Goal: Information Seeking & Learning: Learn about a topic

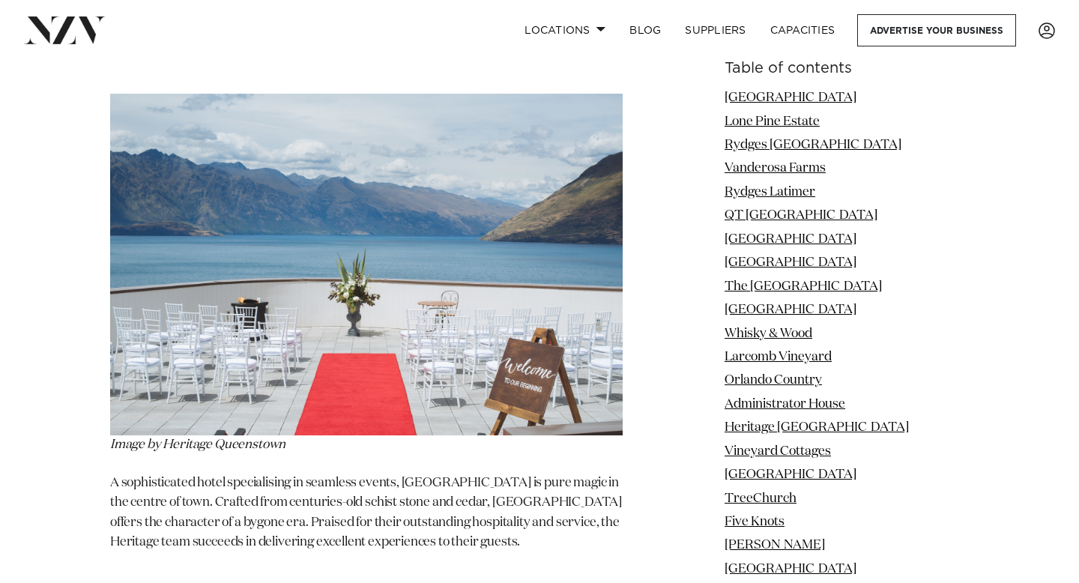
scroll to position [10109, 0]
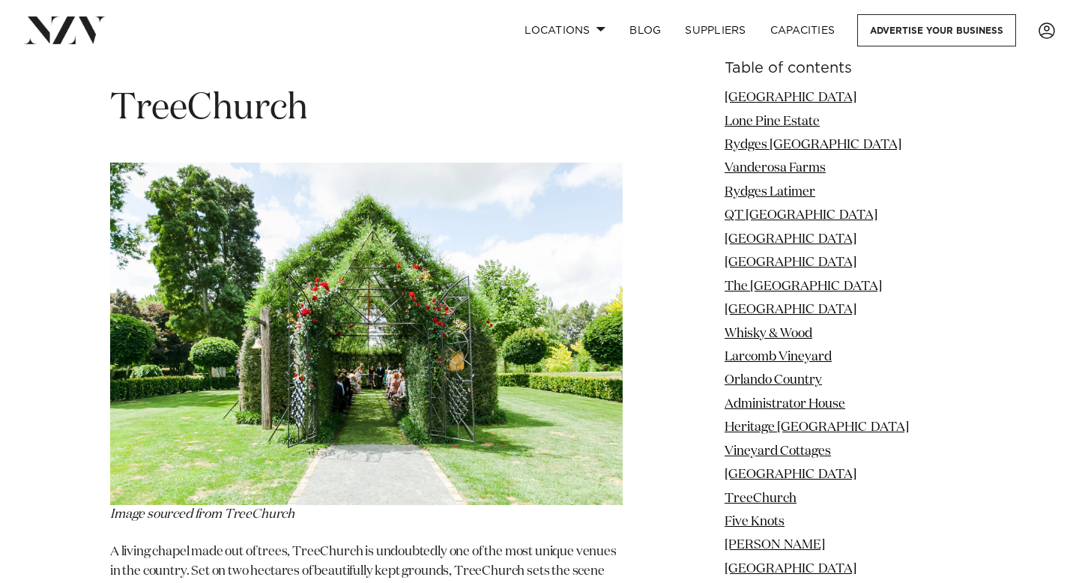
scroll to position [11870, 0]
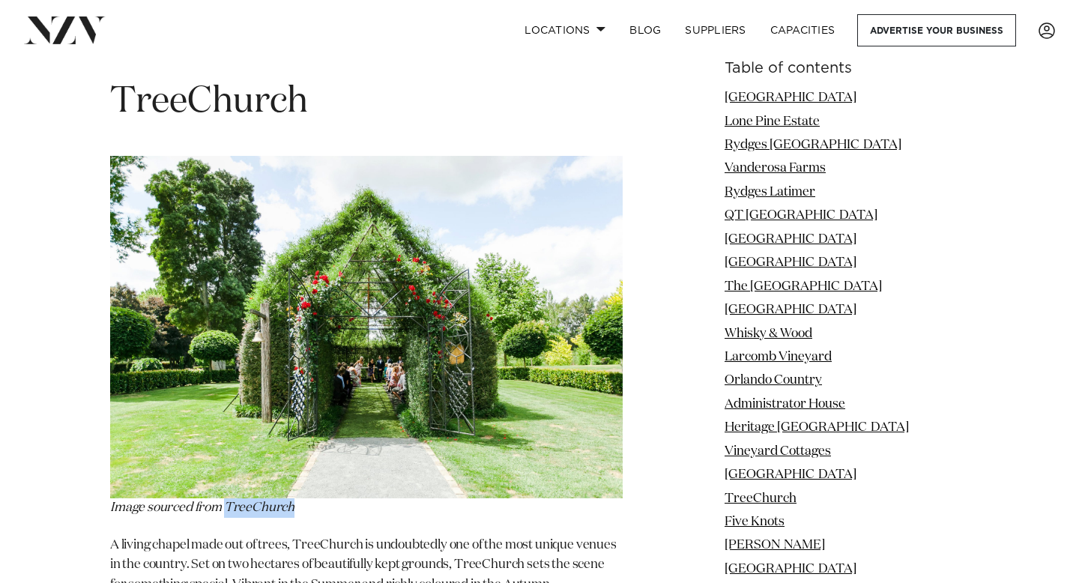
drag, startPoint x: 228, startPoint y: 327, endPoint x: 300, endPoint y: 329, distance: 71.9
click at [300, 329] on p "I mage sourced from TreeChurch" at bounding box center [366, 337] width 512 height 362
copy span "TreeChurch"
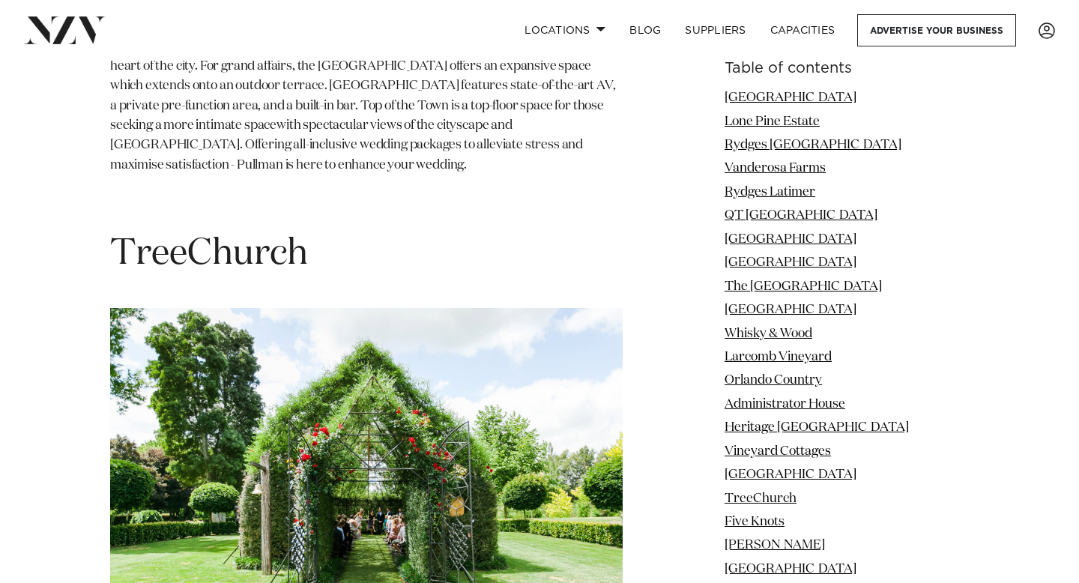
scroll to position [11719, 0]
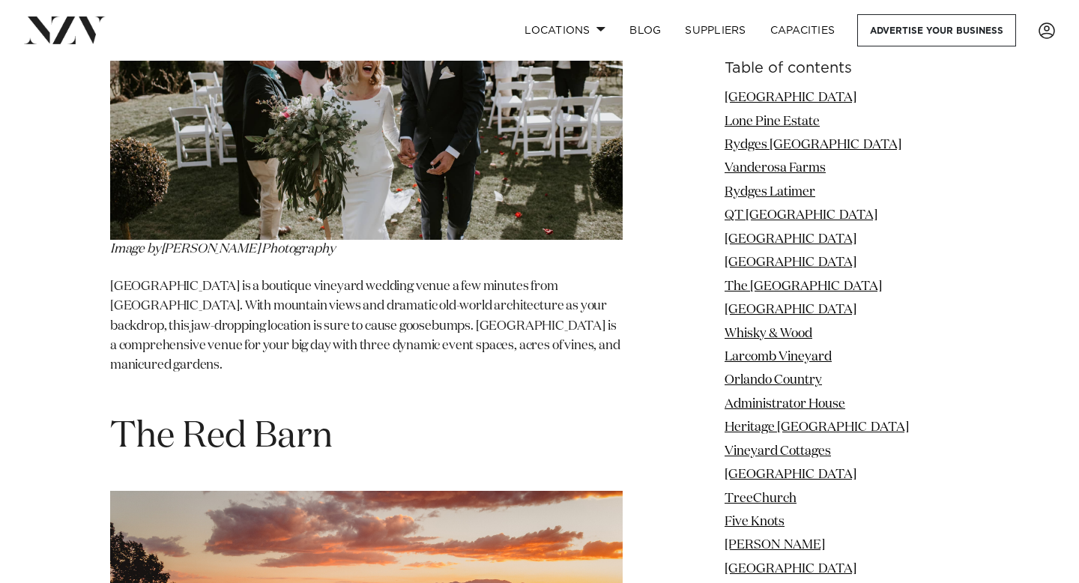
scroll to position [23996, 0]
drag, startPoint x: 462, startPoint y: 505, endPoint x: 538, endPoint y: 505, distance: 75.7
copy p "The Red Barn"
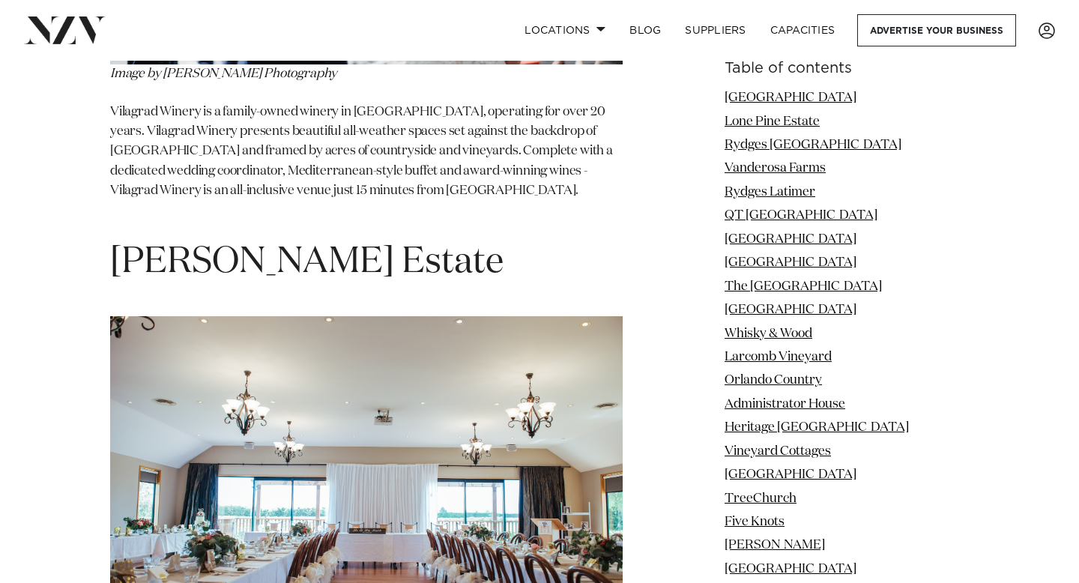
scroll to position [49783, 0]
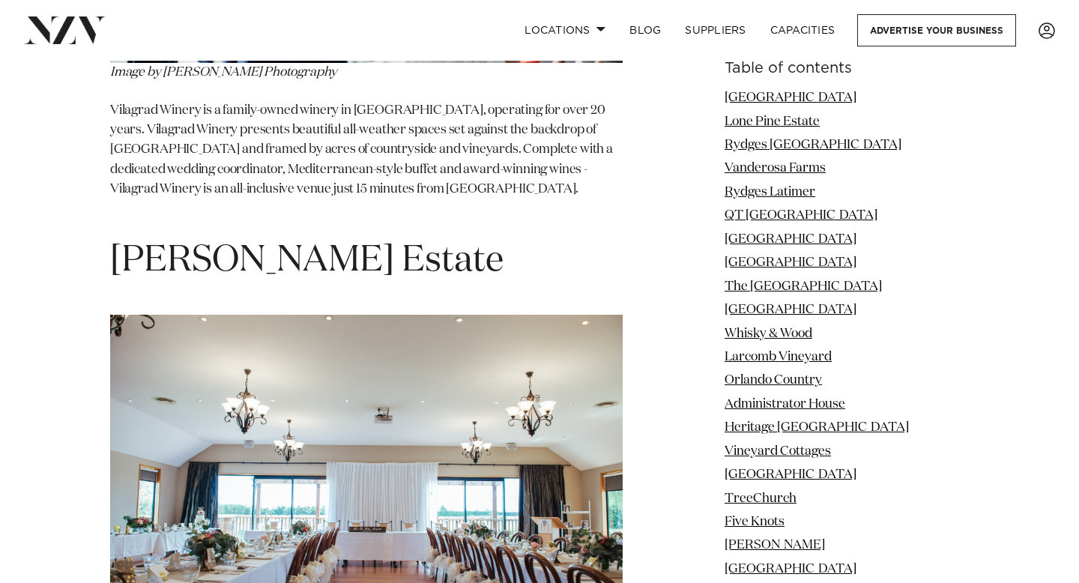
drag, startPoint x: 109, startPoint y: 461, endPoint x: 204, endPoint y: 465, distance: 94.5
click at [204, 465] on div "Table of contents [GEOGRAPHIC_DATA] [GEOGRAPHIC_DATA] [GEOGRAPHIC_DATA] [GEOGRA…" at bounding box center [539, 430] width 1055 height 96467
copy p "[PERSON_NAME]"
click at [666, 245] on div "Table of contents [GEOGRAPHIC_DATA] [GEOGRAPHIC_DATA] [GEOGRAPHIC_DATA] [GEOGRA…" at bounding box center [539, 430] width 1055 height 96467
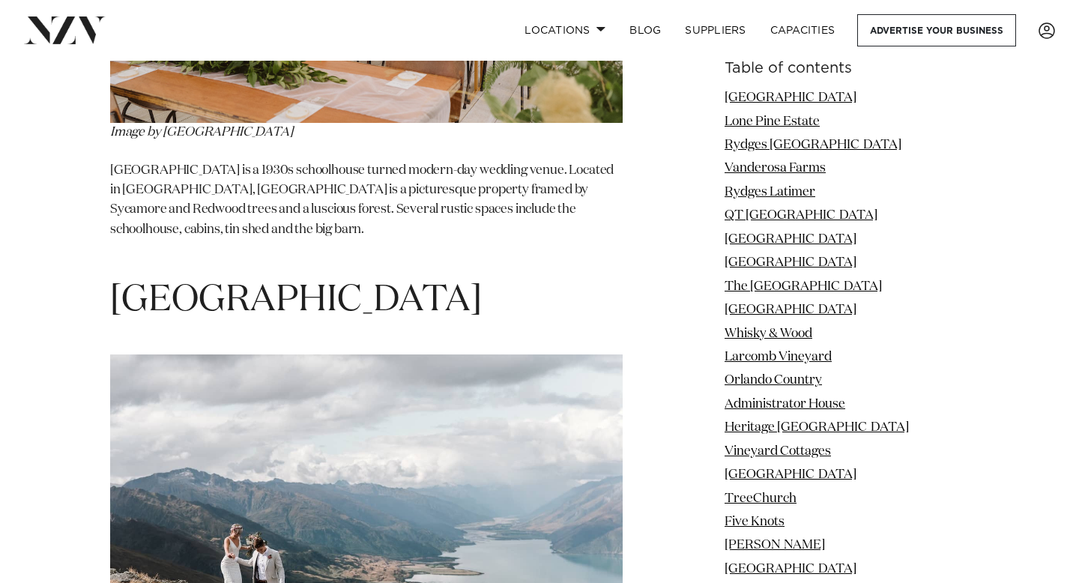
scroll to position [69039, 0]
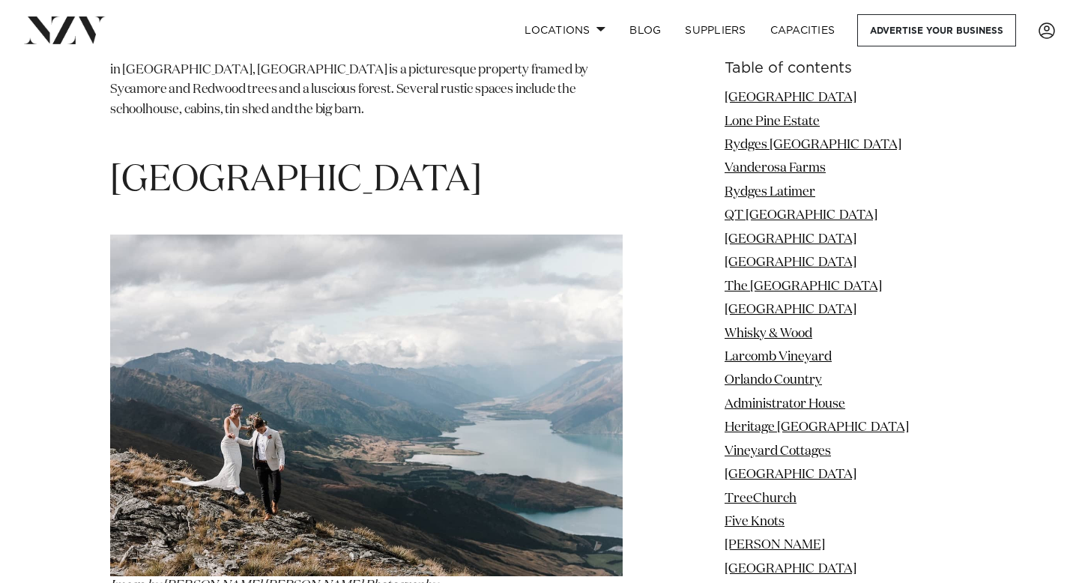
scroll to position [69167, 0]
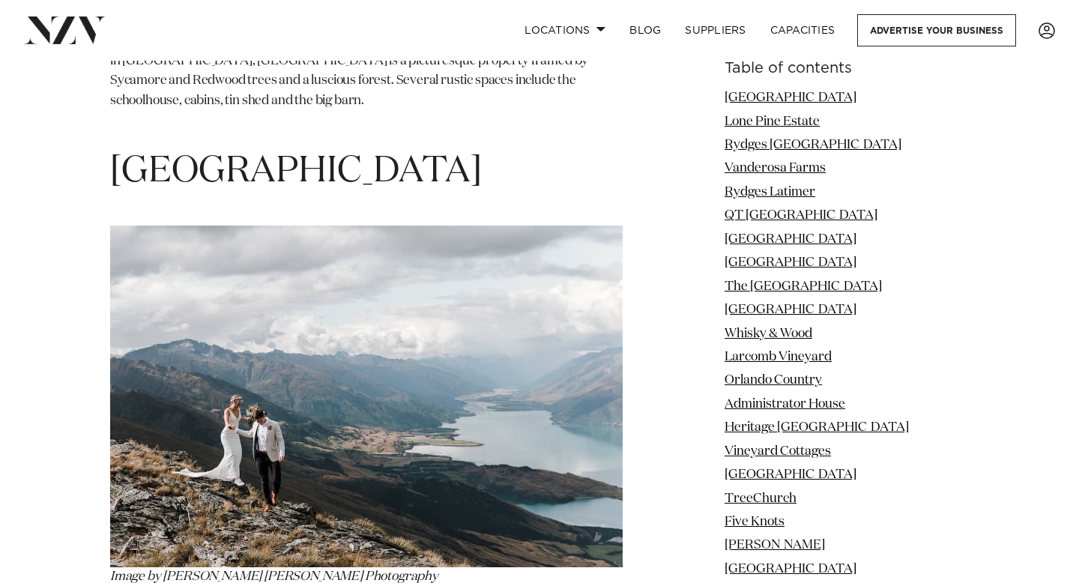
drag, startPoint x: 272, startPoint y: 376, endPoint x: 369, endPoint y: 381, distance: 96.8
copy p "[GEOGRAPHIC_DATA]"
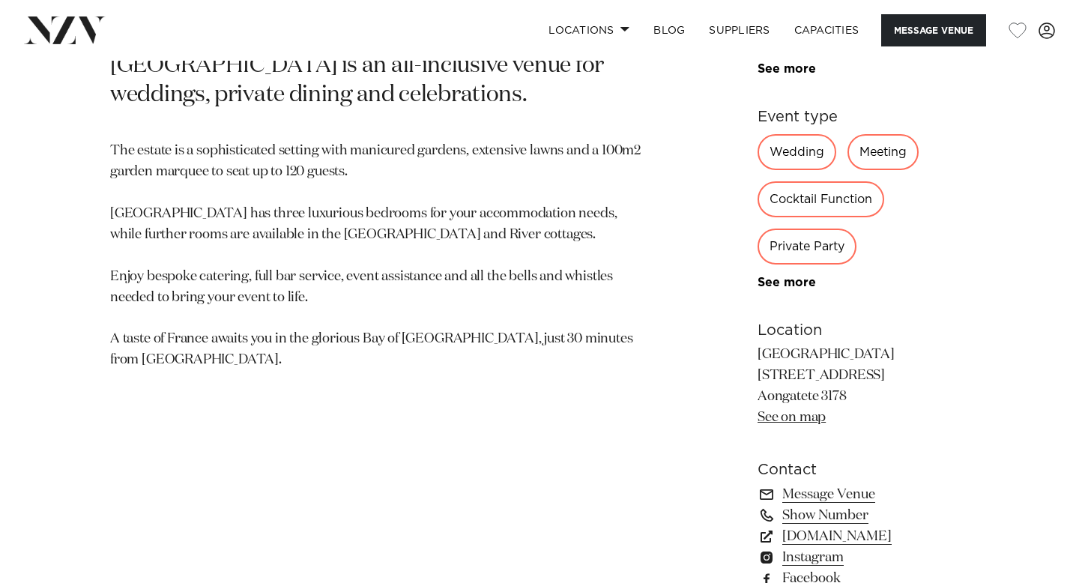
scroll to position [787, 0]
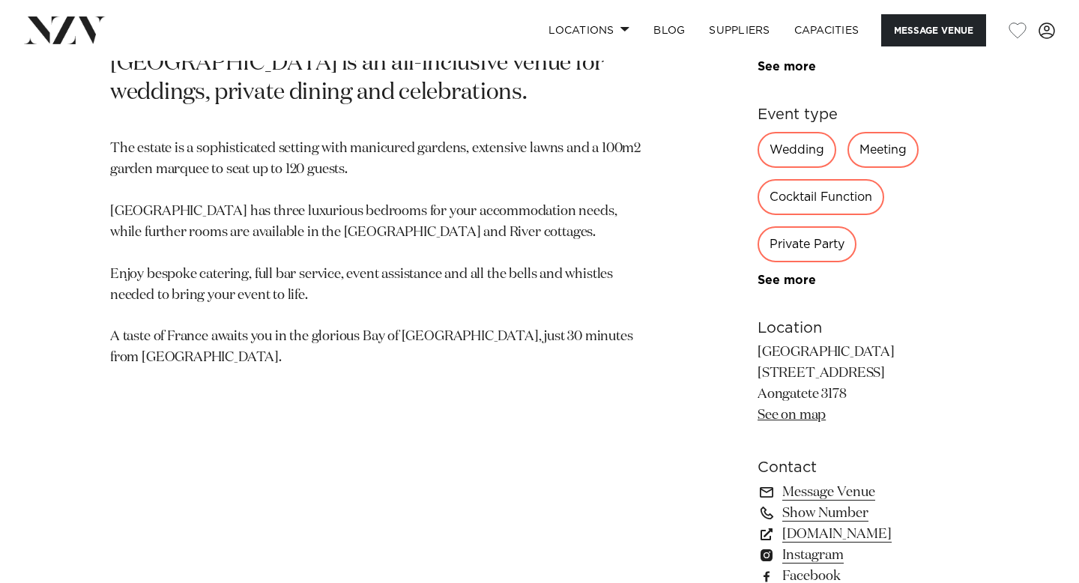
drag, startPoint x: 721, startPoint y: 351, endPoint x: 713, endPoint y: 352, distance: 8.4
click at [713, 352] on div "Bay of Plenty [GEOGRAPHIC_DATA] [GEOGRAPHIC_DATA] is a breathtaking estate that…" at bounding box center [539, 222] width 1055 height 765
click at [757, 408] on link "See on map" at bounding box center [791, 414] width 68 height 13
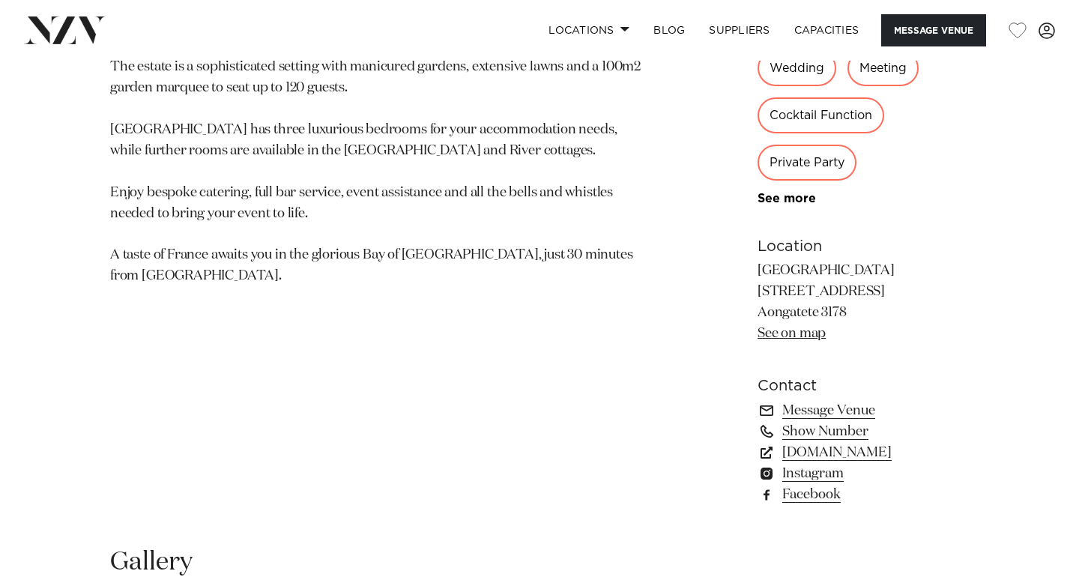
scroll to position [873, 0]
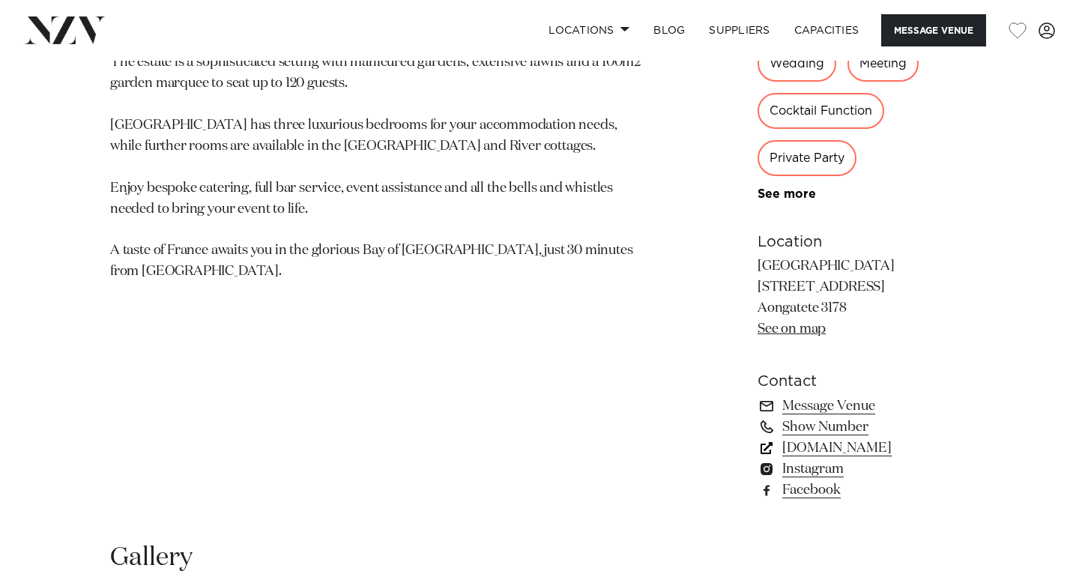
click at [822, 438] on link "[DOMAIN_NAME]" at bounding box center [862, 448] width 211 height 21
